Goal: Information Seeking & Learning: Learn about a topic

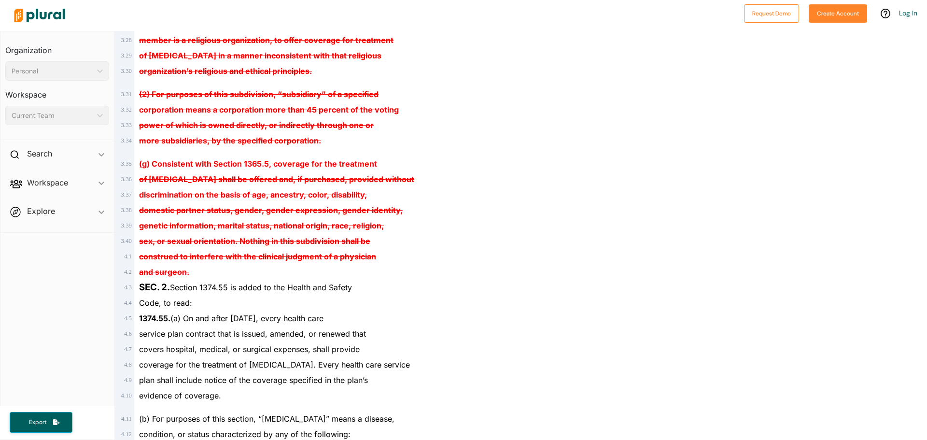
scroll to position [917, 0]
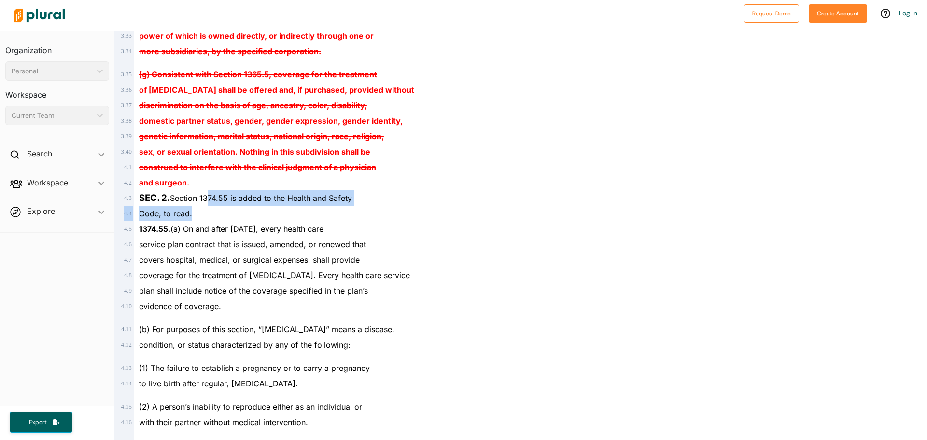
drag, startPoint x: 283, startPoint y: 196, endPoint x: 473, endPoint y: 249, distance: 196.9
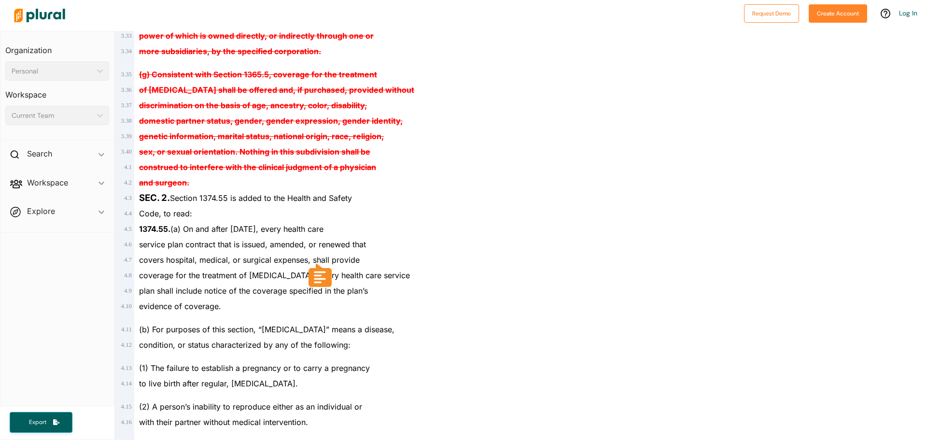
click at [482, 260] on div "covers hospital, medical, or surgical expenses, shall provide" at bounding box center [322, 259] width 376 height 15
click at [479, 262] on div "covers hospital, medical, or surgical expenses, shall provide" at bounding box center [322, 259] width 376 height 15
drag, startPoint x: 223, startPoint y: 222, endPoint x: 407, endPoint y: 287, distance: 195.1
click at [409, 291] on div "plan shall include notice of the coverage specified in the plan’s" at bounding box center [322, 290] width 376 height 15
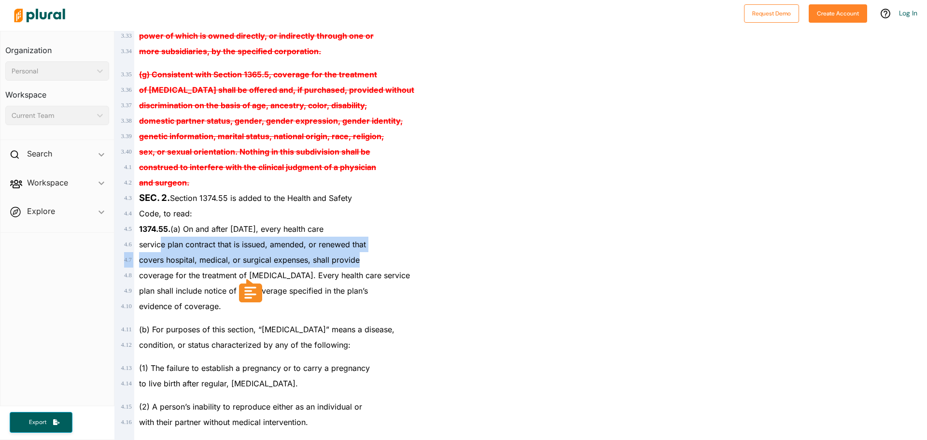
drag, startPoint x: 223, startPoint y: 243, endPoint x: 439, endPoint y: 294, distance: 222.3
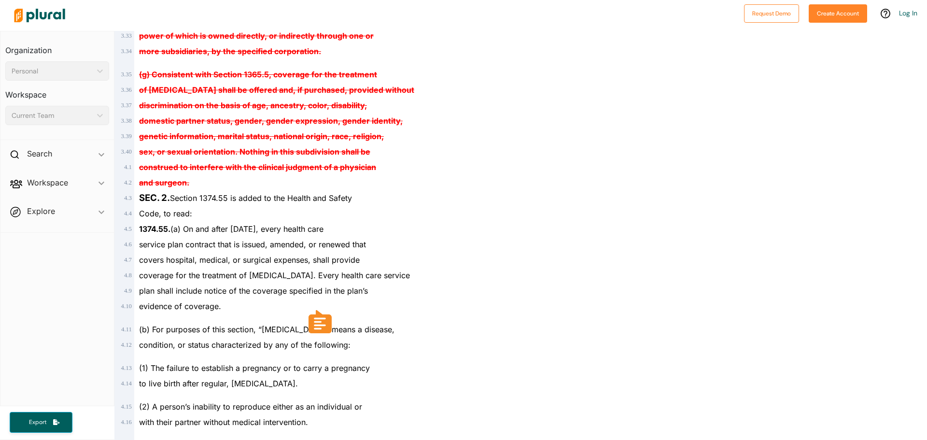
click at [453, 320] on div "(b) For purposes of this section, “[MEDICAL_DATA]” means a disease," at bounding box center [322, 325] width 376 height 23
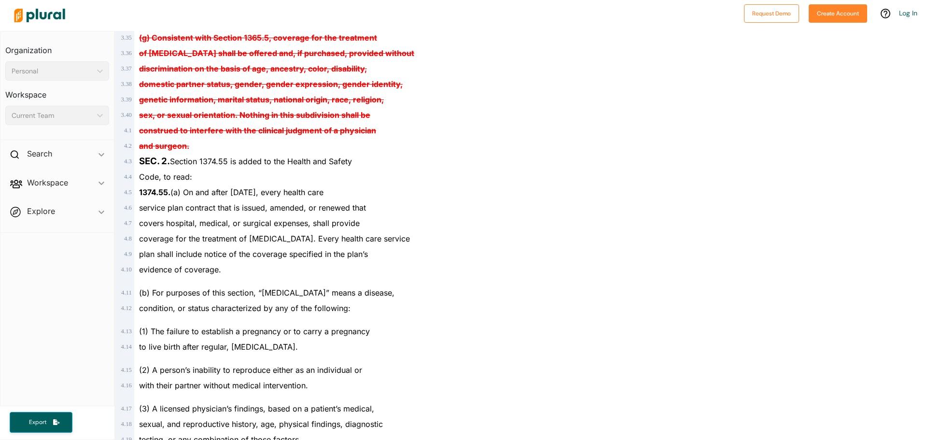
scroll to position [966, 0]
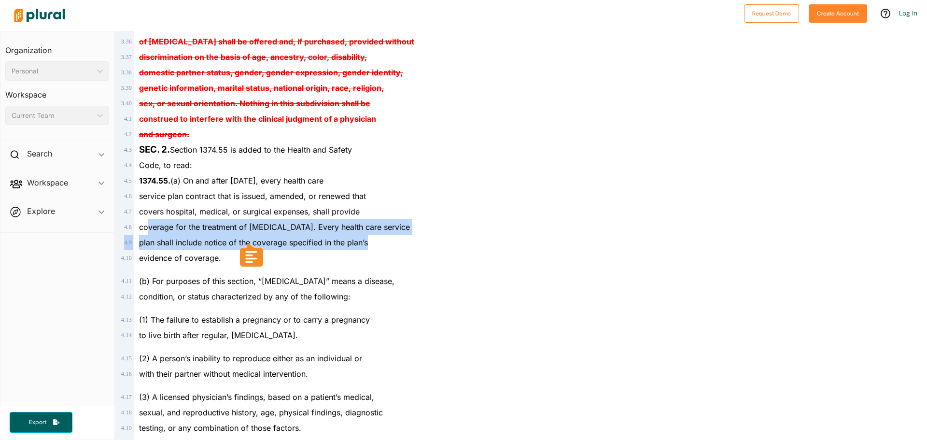
drag, startPoint x: 147, startPoint y: 226, endPoint x: 434, endPoint y: 277, distance: 290.8
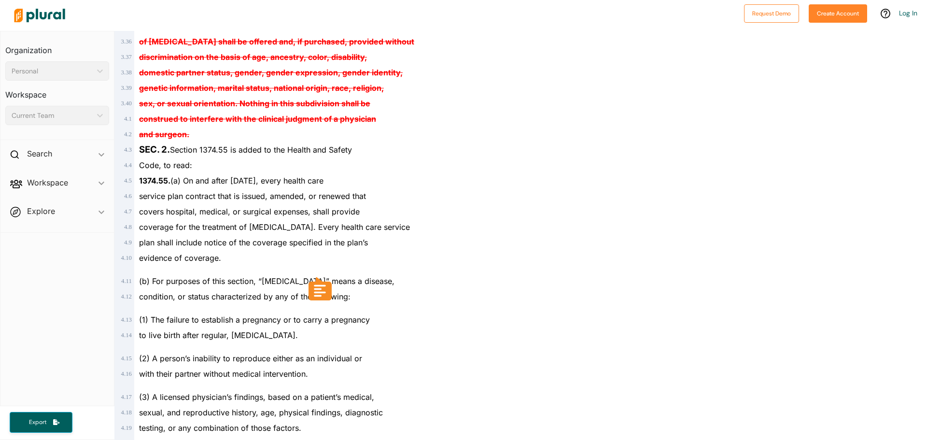
click at [434, 277] on div "(b) For purposes of this section, “[MEDICAL_DATA]” means a disease," at bounding box center [322, 277] width 376 height 23
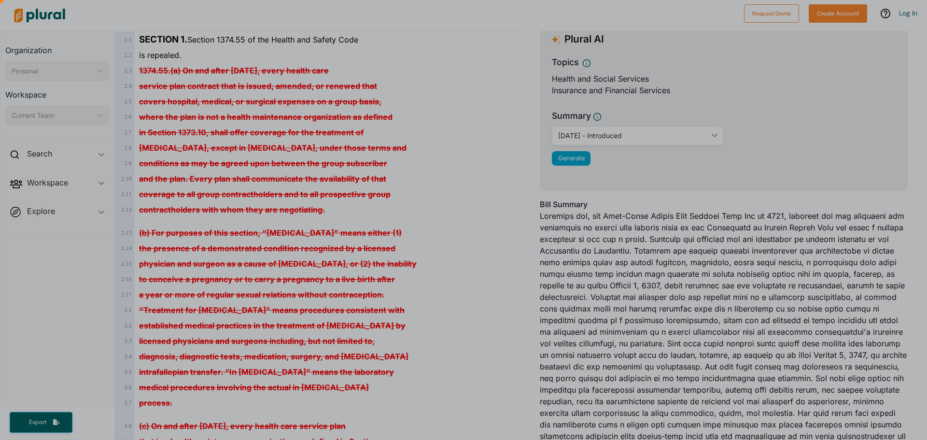
click at [140, 180] on div at bounding box center [463, 102] width 927 height 676
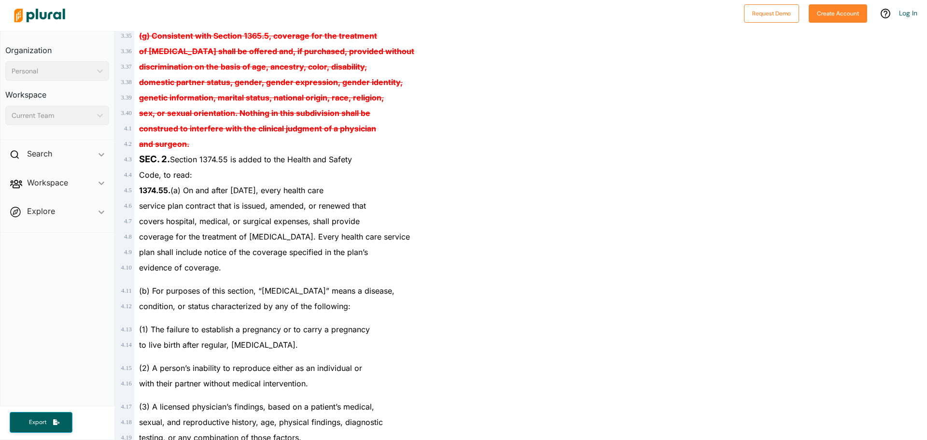
scroll to position [1062, 0]
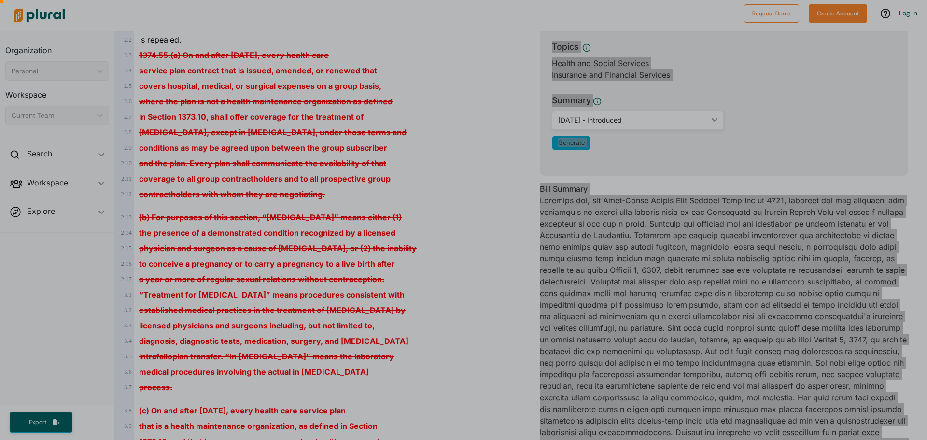
drag, startPoint x: 138, startPoint y: 84, endPoint x: 269, endPoint y: 189, distance: 168.3
click at [248, 194] on body "Request Demo Create Account Log In Organization Personal ic_keyboard_arrow_down…" at bounding box center [463, 220] width 927 height 440
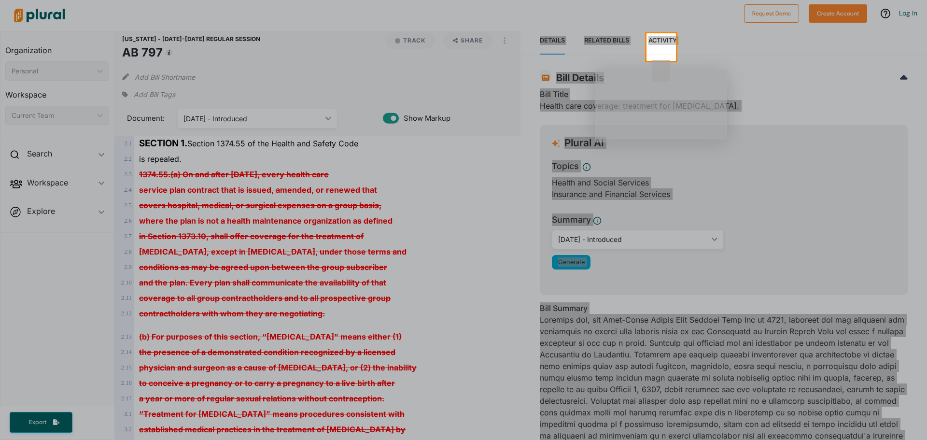
scroll to position [0, 0]
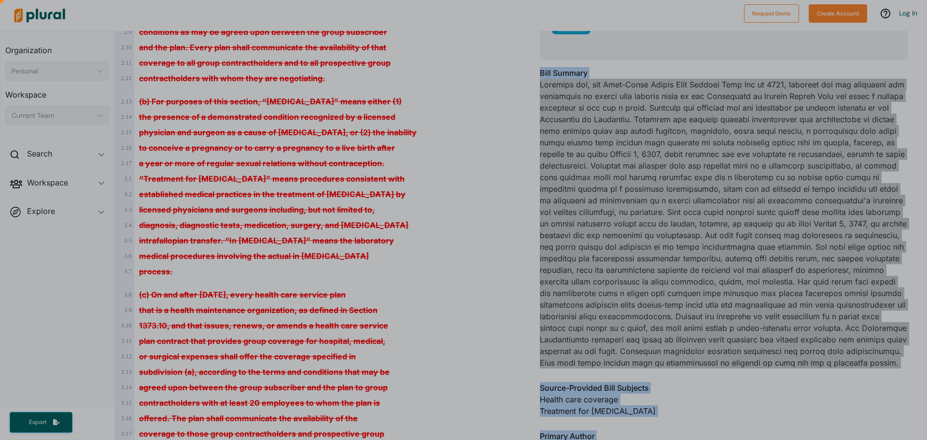
click at [457, 298] on div at bounding box center [463, 129] width 927 height 620
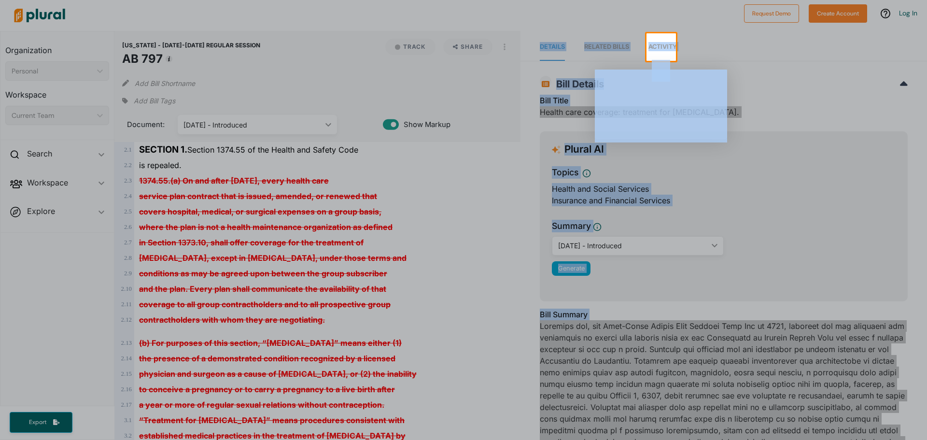
drag, startPoint x: 914, startPoint y: 166, endPoint x: 686, endPoint y: 238, distance: 239.6
click at [913, 167] on div at bounding box center [463, 250] width 927 height 379
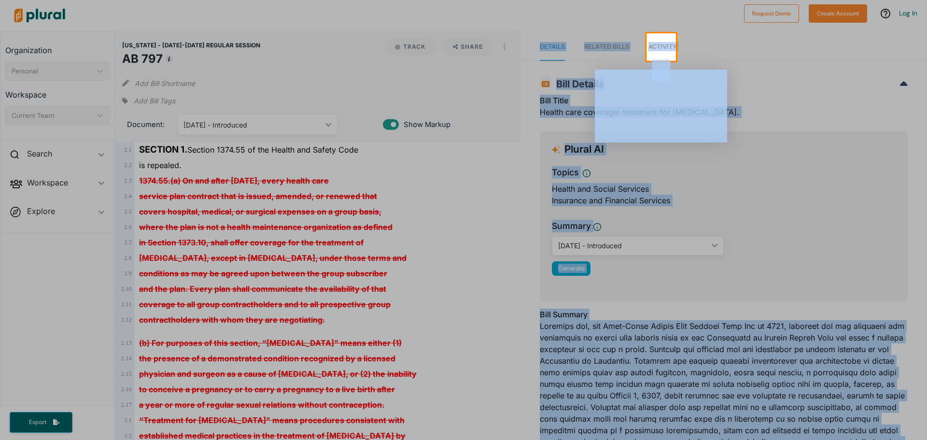
click at [245, 43] on div at bounding box center [323, 47] width 646 height 28
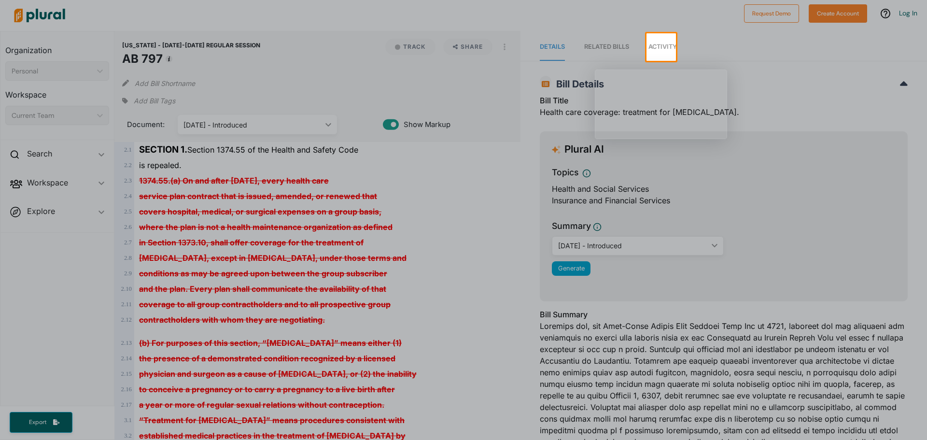
drag, startPoint x: 259, startPoint y: 28, endPoint x: 258, endPoint y: 34, distance: 5.4
click at [259, 29] on div at bounding box center [463, 16] width 927 height 33
drag, startPoint x: 922, startPoint y: 72, endPoint x: 926, endPoint y: 193, distance: 121.3
click at [926, 193] on div at bounding box center [463, 250] width 927 height 379
drag, startPoint x: 489, startPoint y: 199, endPoint x: 629, endPoint y: 45, distance: 208.2
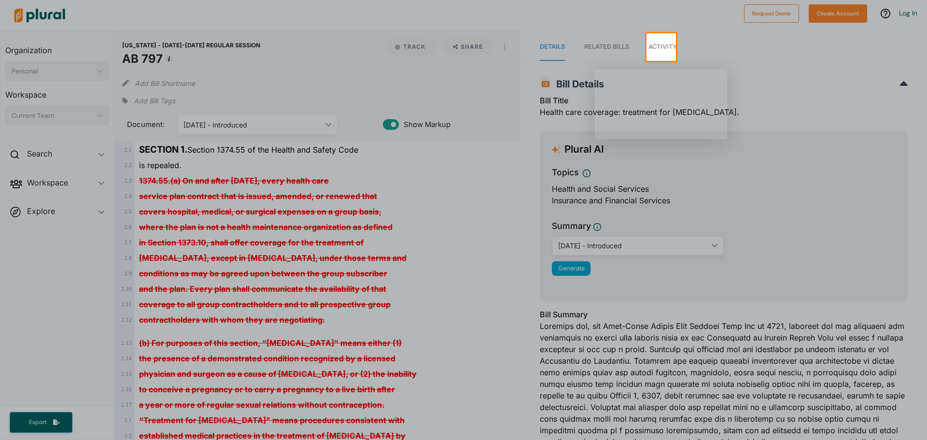
click at [491, 196] on div at bounding box center [463, 250] width 927 height 379
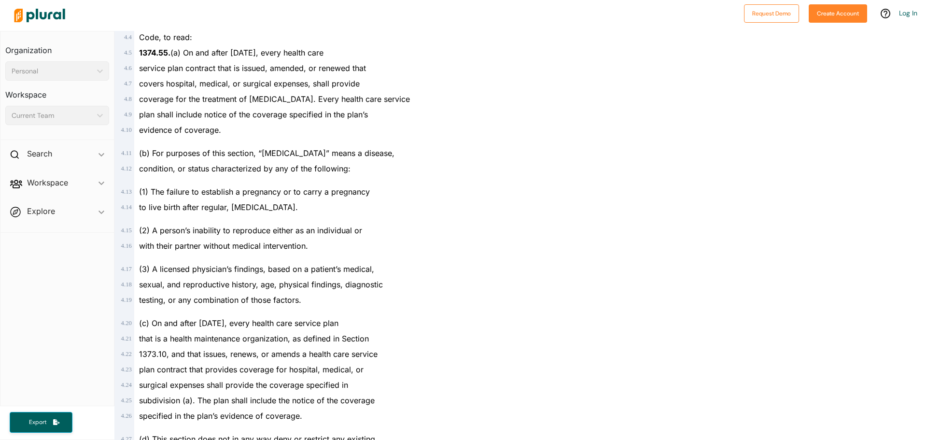
scroll to position [1062, 0]
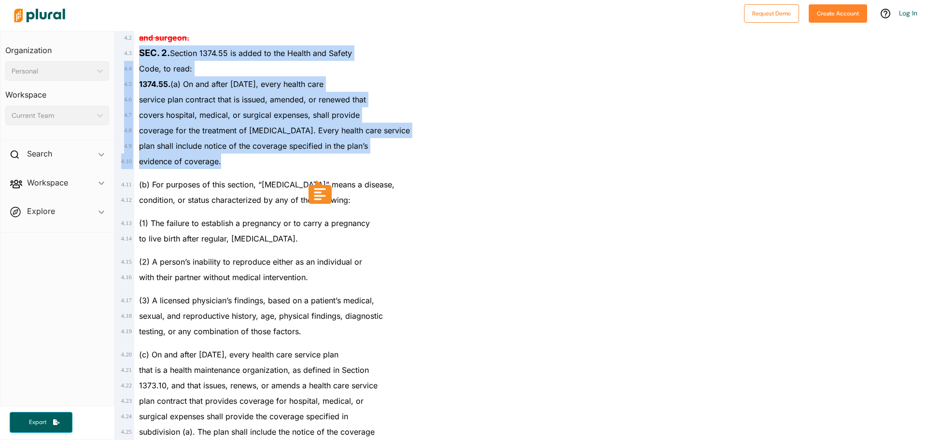
drag, startPoint x: 140, startPoint y: 49, endPoint x: 328, endPoint y: 155, distance: 215.6
copy div "SEC. 2. Section 1374.55 is added to the Health and Safety 4 . 4 Code, to read: …"
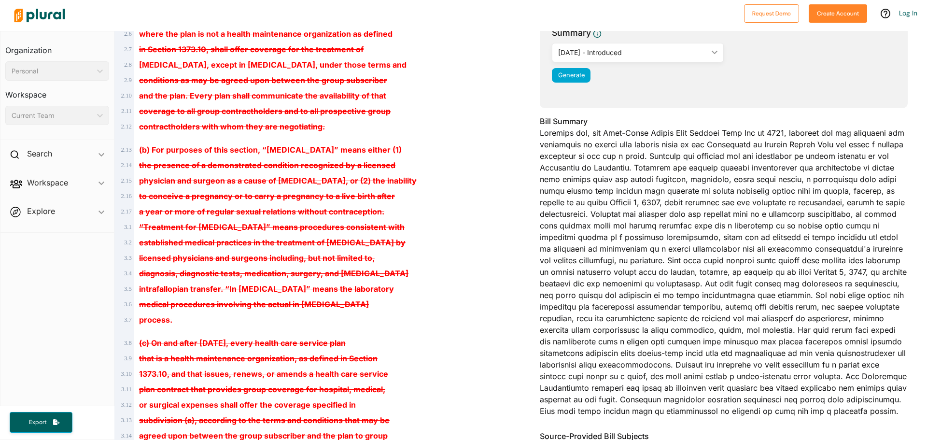
scroll to position [0, 0]
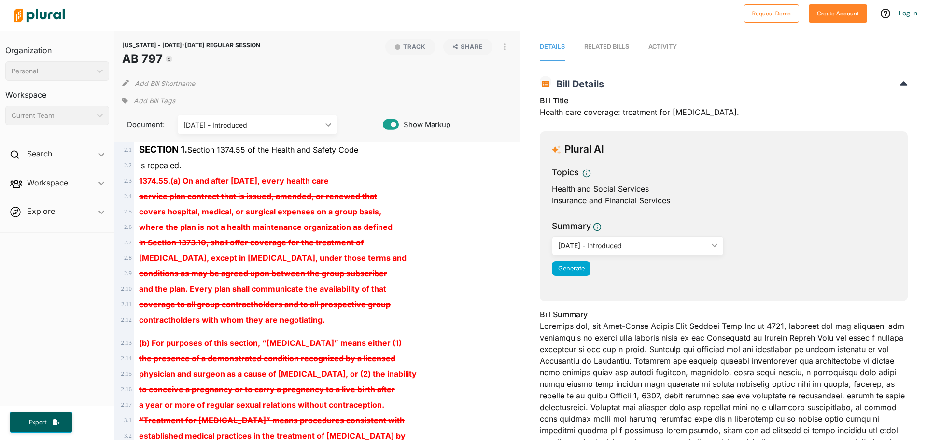
drag, startPoint x: 126, startPoint y: 54, endPoint x: 247, endPoint y: 75, distance: 122.6
click at [238, 65] on h1 "AB 797" at bounding box center [191, 58] width 138 height 17
click at [247, 75] on div "Add Bill Shortname" at bounding box center [317, 80] width 391 height 19
